Goal: Task Accomplishment & Management: Use online tool/utility

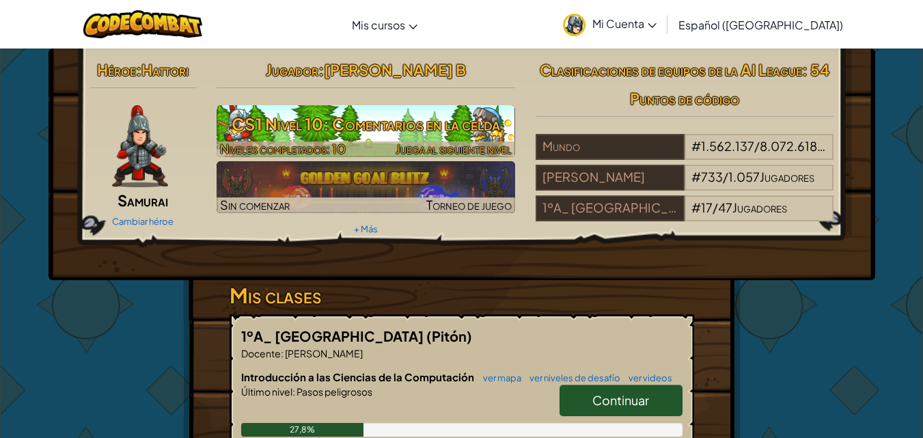
click at [476, 137] on h3 "CS1 Nivel 10: Comentarios en la celda" at bounding box center [366, 124] width 299 height 31
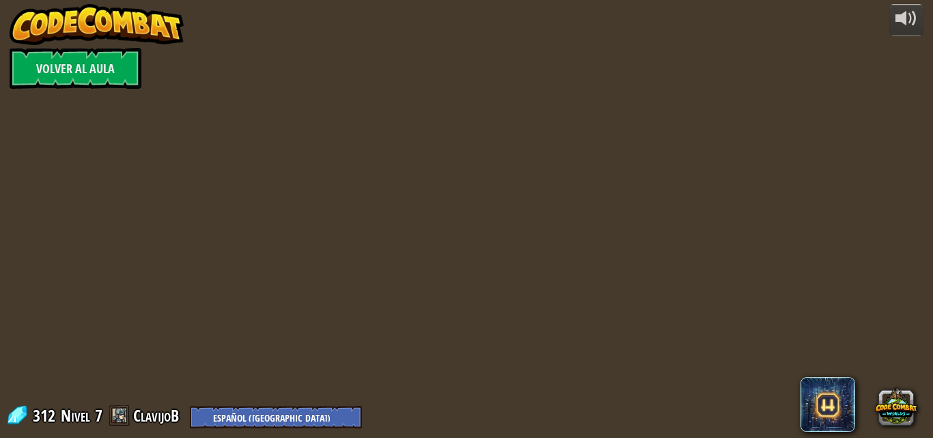
select select "es-419"
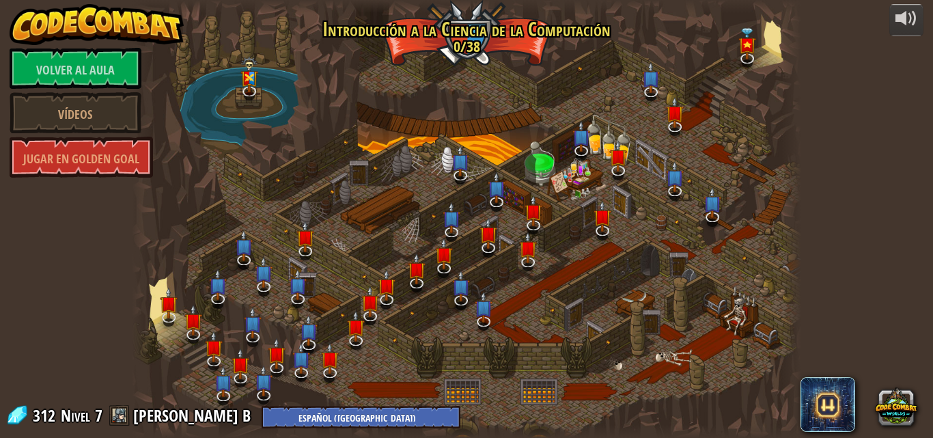
select select "es-419"
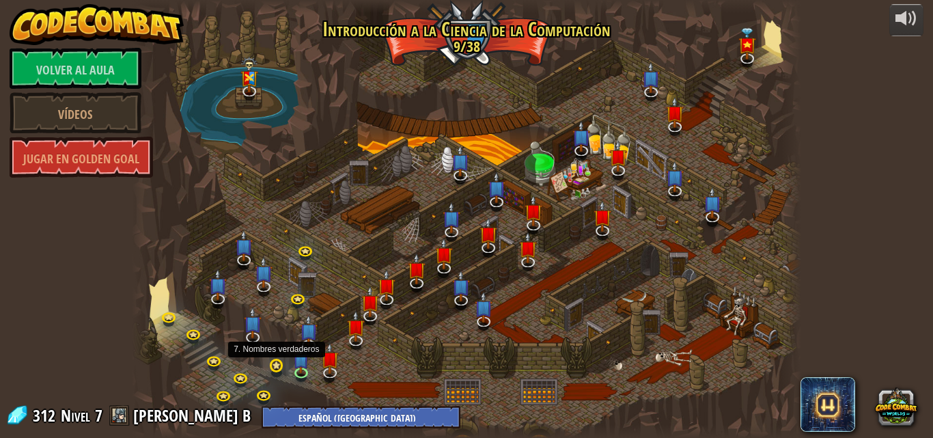
select select "es-419"
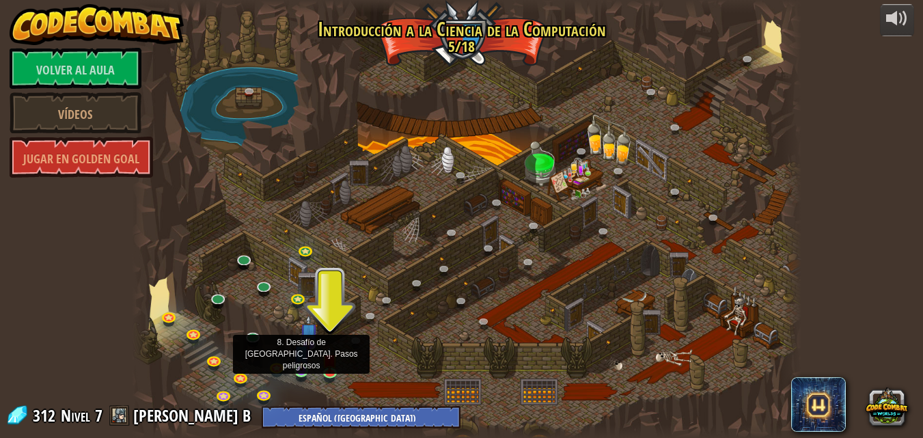
click at [305, 369] on img at bounding box center [302, 353] width 16 height 36
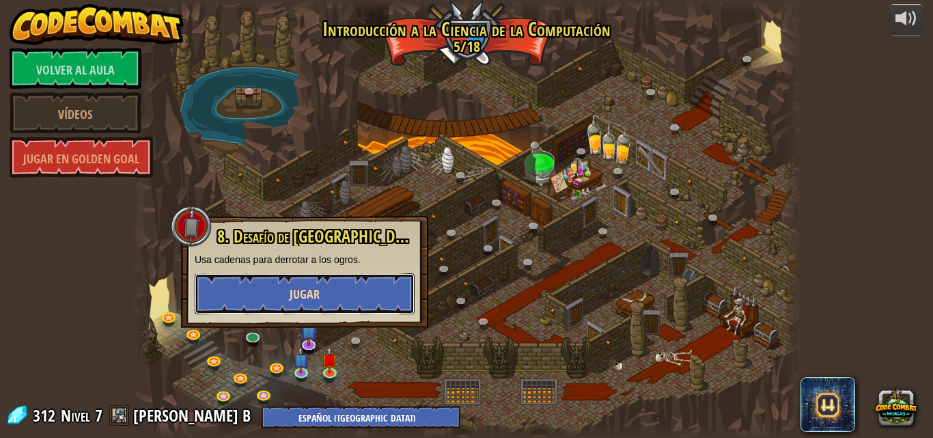
click at [325, 301] on button "Jugar" at bounding box center [305, 293] width 220 height 41
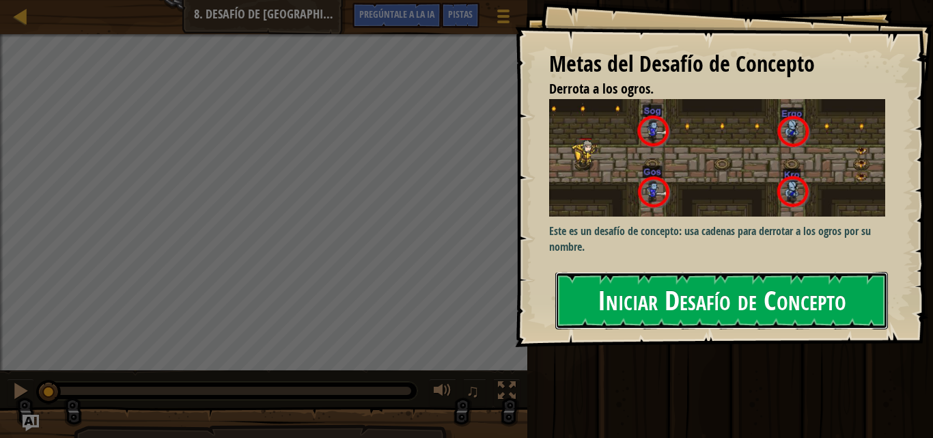
click at [726, 288] on font "Iniciar Desafío de Concepto" at bounding box center [722, 300] width 249 height 37
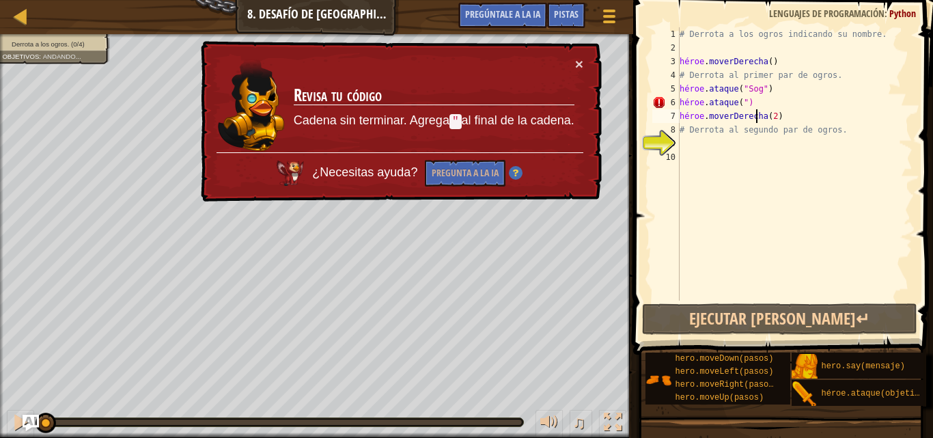
click at [756, 110] on div "# Derrota a los ogros indicando su nombre. héroe . moverDerecha ( ) # Derrota a…" at bounding box center [795, 177] width 236 height 301
click at [759, 101] on div "# Derrota a los ogros indicando su nombre. héroe . moverDerecha ( ) # Derrota a…" at bounding box center [795, 177] width 236 height 301
type textarea "hero.attack(")"
click at [771, 103] on div "# Derrota a los ogros indicando su nombre. héroe . moverDerecha ( ) # Derrota a…" at bounding box center [795, 177] width 236 height 301
drag, startPoint x: 771, startPoint y: 103, endPoint x: 700, endPoint y: 100, distance: 71.8
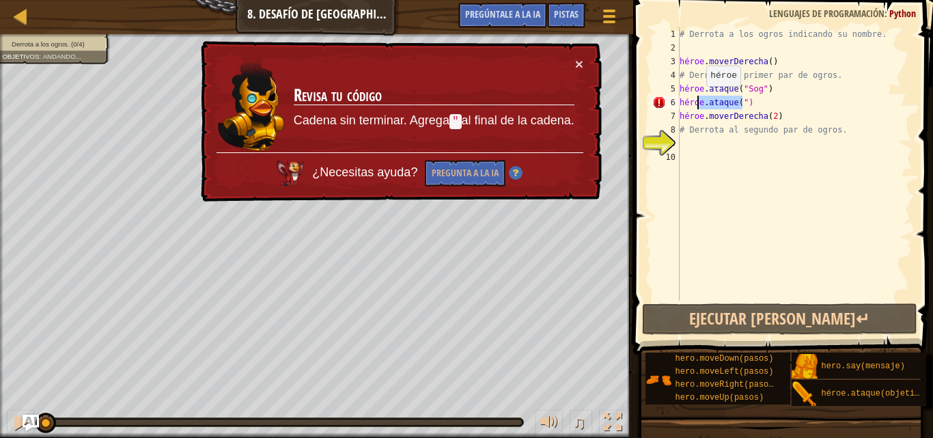
click at [700, 100] on div "# Derrota a los ogros indicando su nombre. héroe . moverDerecha ( ) # Derrota a…" at bounding box center [795, 177] width 236 height 301
drag, startPoint x: 681, startPoint y: 98, endPoint x: 808, endPoint y: 108, distance: 127.5
click at [808, 108] on div "# Derrota a los ogros indicando su nombre. héroe . moverDerecha ( ) # Derrota a…" at bounding box center [795, 177] width 236 height 301
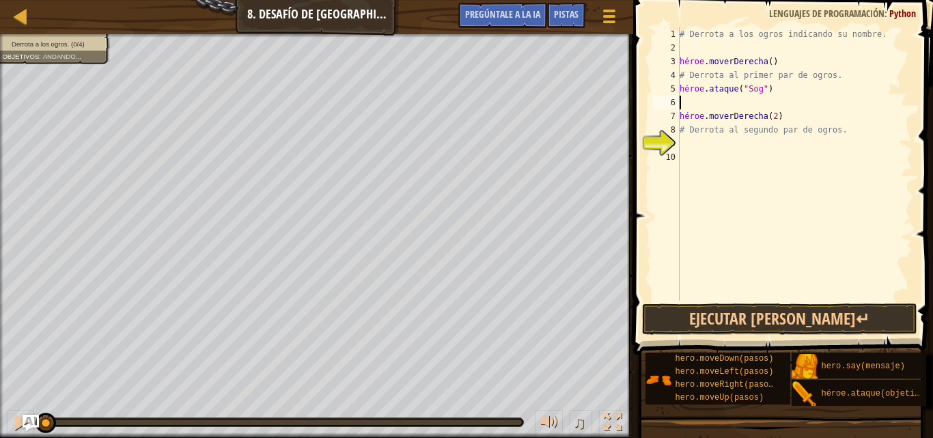
scroll to position [6, 0]
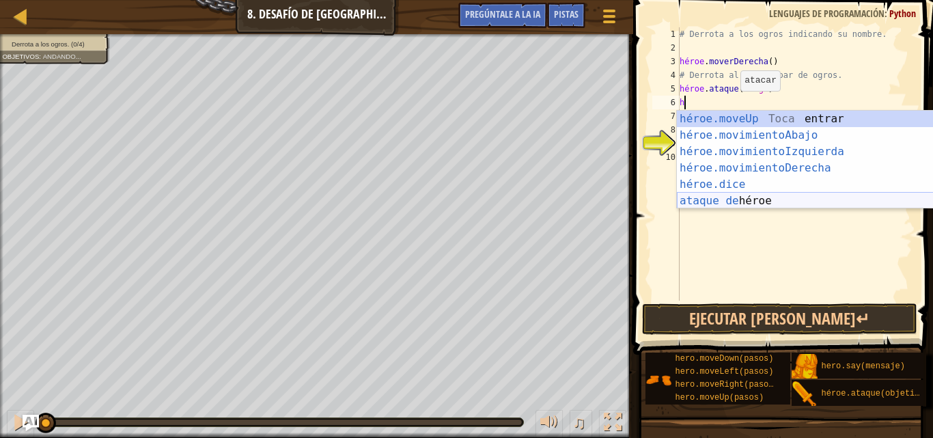
click at [789, 197] on div "héroe.moveUp Toca entrar héroe.movimientoAbajo ​ Toca Enter héroe.movimientoIzq…" at bounding box center [806, 176] width 258 height 131
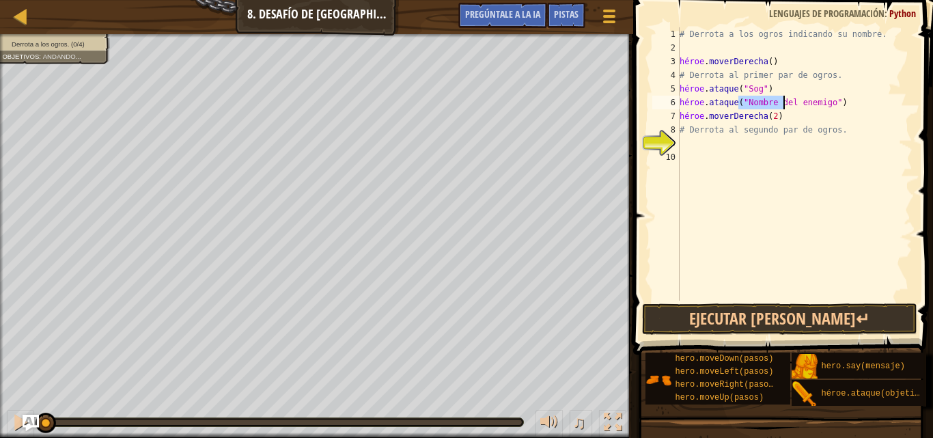
click at [841, 102] on div "# Derrota a los ogros indicando su nombre. héroe . moverDerecha ( ) # Derrota a…" at bounding box center [795, 177] width 236 height 301
click at [844, 104] on div "# Derrota a los ogros indicando su nombre. héroe . moverDerecha ( ) # Derrota a…" at bounding box center [795, 177] width 236 height 301
drag, startPoint x: 841, startPoint y: 104, endPoint x: 838, endPoint y: 131, distance: 26.7
click at [840, 104] on div "# Derrota a los ogros indicando su nombre. héroe . moverDerecha ( ) # Derrota a…" at bounding box center [795, 177] width 236 height 301
drag, startPoint x: 836, startPoint y: 97, endPoint x: 840, endPoint y: 105, distance: 8.9
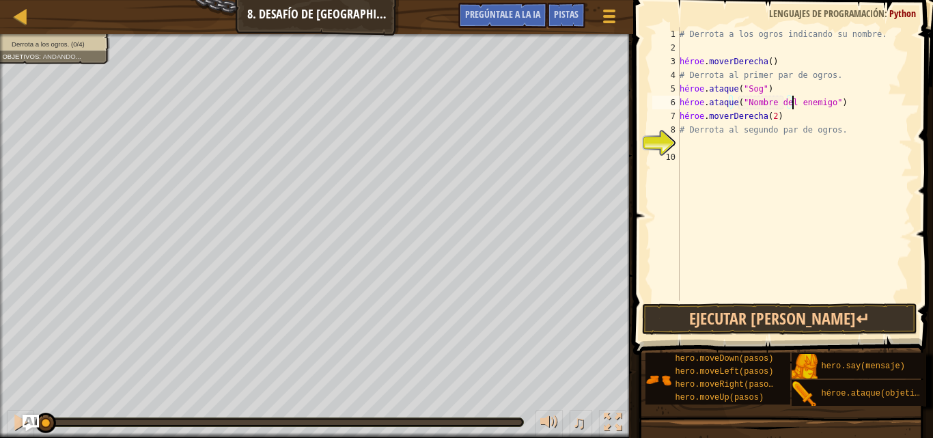
click at [840, 105] on div "# Derrota a los ogros indicando su nombre. héroe . moverDerecha ( ) # Derrota a…" at bounding box center [795, 177] width 236 height 301
type textarea "hero.attack("Enemy"
click at [89, 49] on li "Derrota a los ogros. (0/4)" at bounding box center [52, 45] width 100 height 10
